Goal: Ask a question

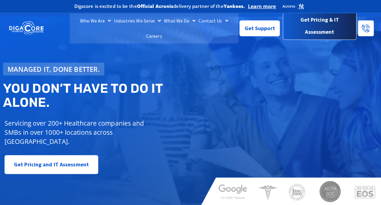
click at [311, 19] on span "Get Pricing & IT Assessment" at bounding box center [320, 26] width 64 height 24
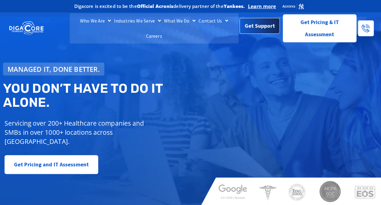
click at [265, 24] on span "Get Support" at bounding box center [260, 26] width 30 height 12
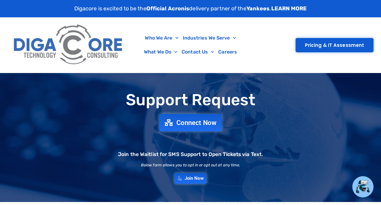
click at [207, 120] on span "Connect Now" at bounding box center [197, 122] width 40 height 7
